Goal: Transaction & Acquisition: Book appointment/travel/reservation

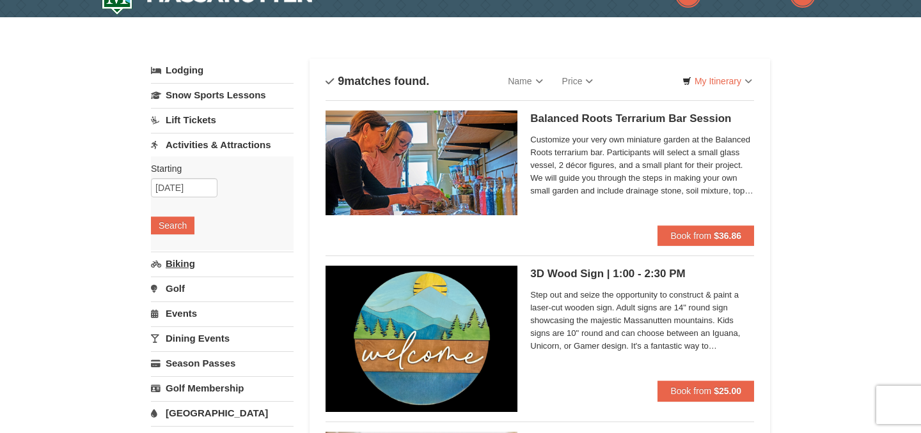
scroll to position [31, 0]
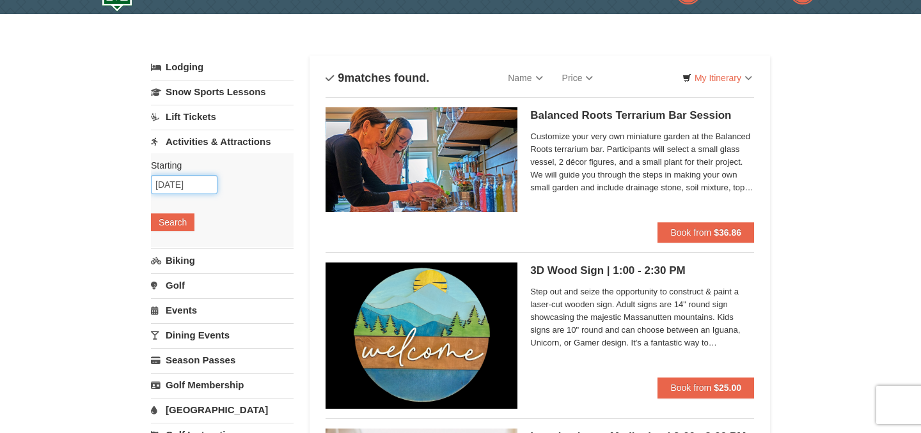
click at [199, 182] on input "[DATE]" at bounding box center [184, 184] width 66 height 19
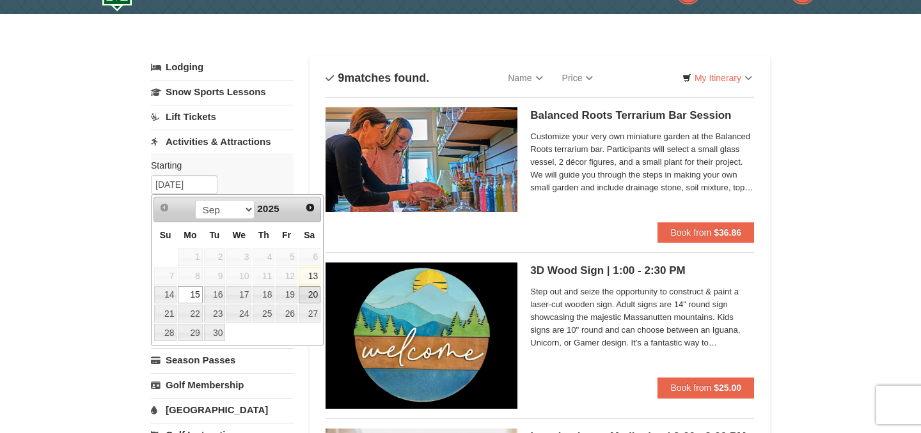
click at [313, 296] on link "20" at bounding box center [310, 295] width 22 height 18
type input "[DATE]"
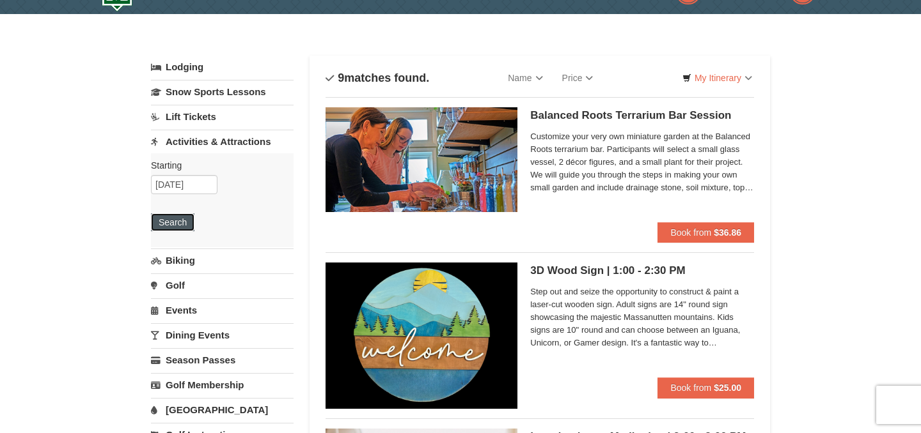
click at [182, 223] on button "Search" at bounding box center [172, 223] width 43 height 18
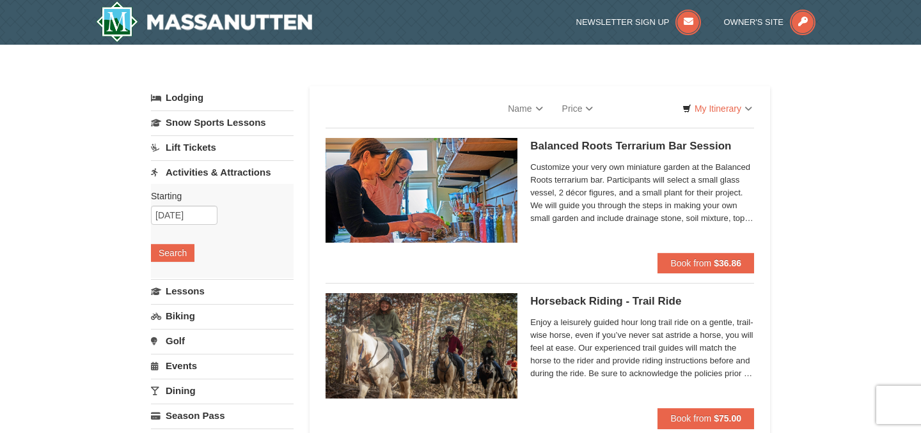
select select "9"
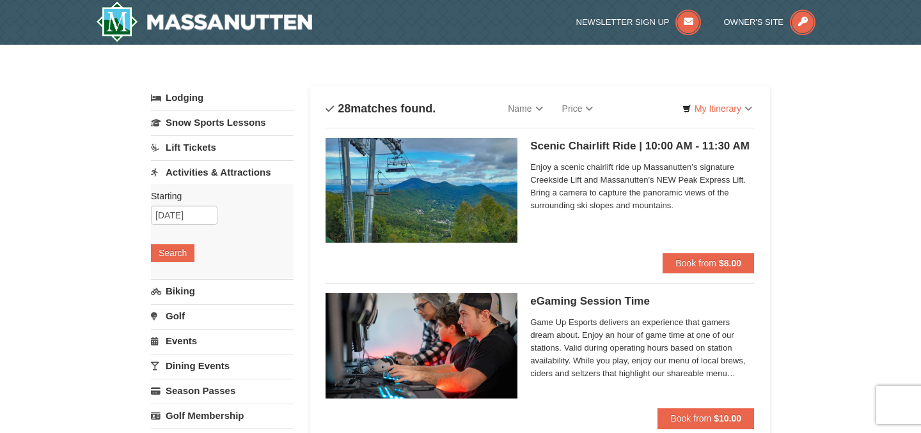
click at [463, 221] on img at bounding box center [421, 190] width 192 height 105
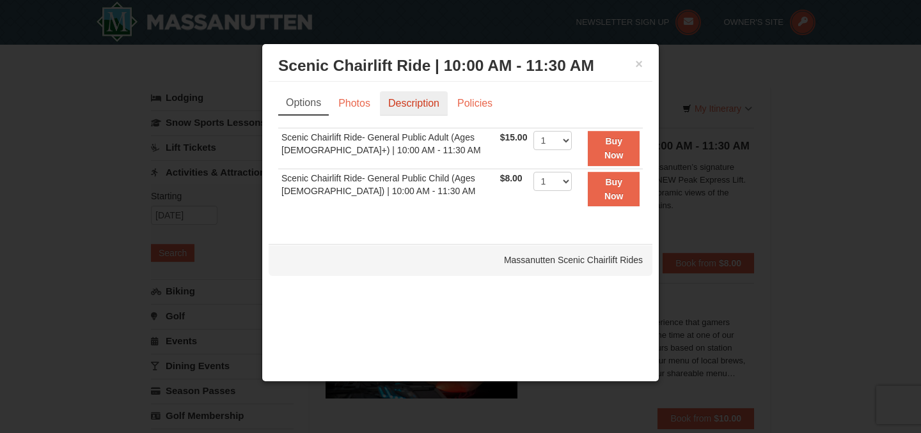
click at [409, 102] on link "Description" at bounding box center [414, 103] width 68 height 24
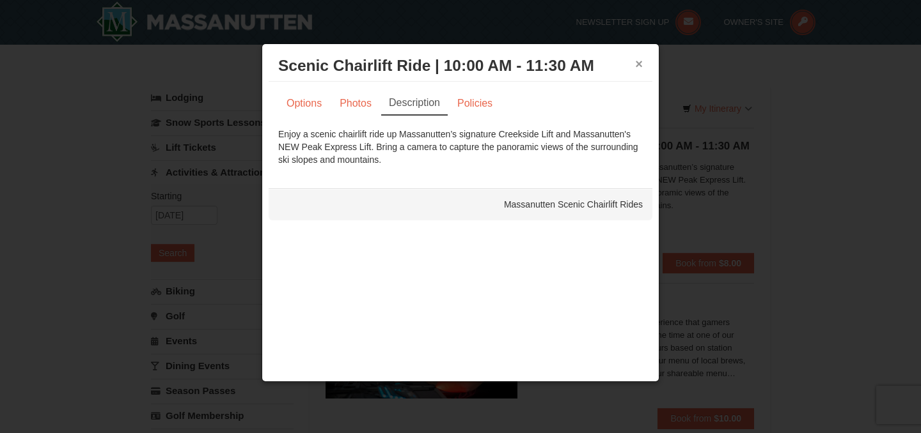
click at [641, 67] on button "×" at bounding box center [639, 64] width 8 height 13
